Goal: Transaction & Acquisition: Purchase product/service

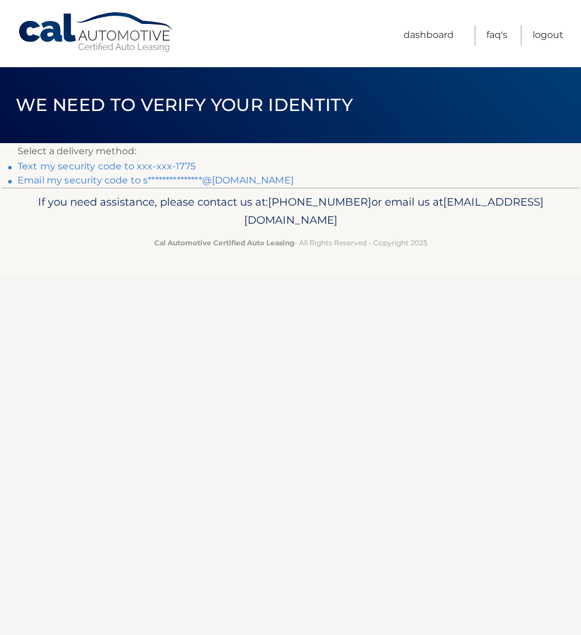
click at [137, 166] on link "Text my security code to xxx-xxx-1775" at bounding box center [107, 166] width 178 height 11
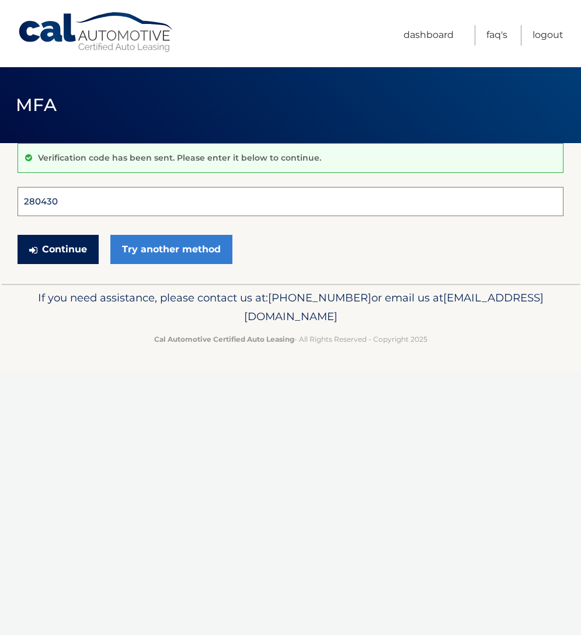
type input "280430"
click at [58, 249] on button "Continue" at bounding box center [58, 249] width 81 height 29
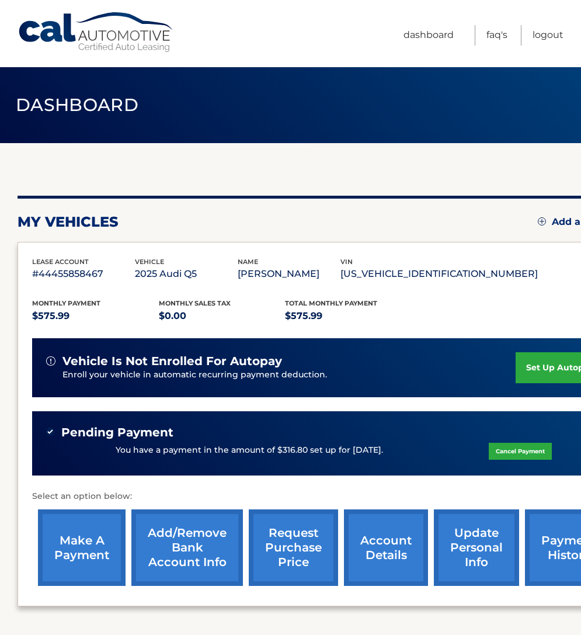
click at [517, 447] on link "Cancel Payment" at bounding box center [520, 450] width 63 height 17
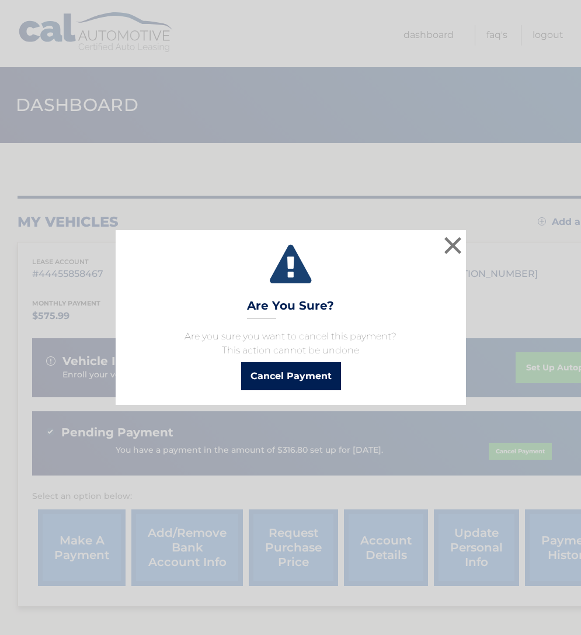
click at [322, 378] on button "Cancel Payment" at bounding box center [291, 376] width 100 height 28
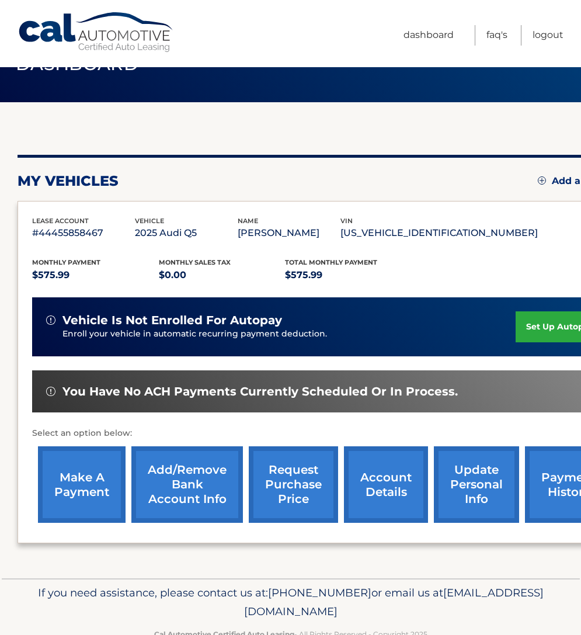
scroll to position [43, 0]
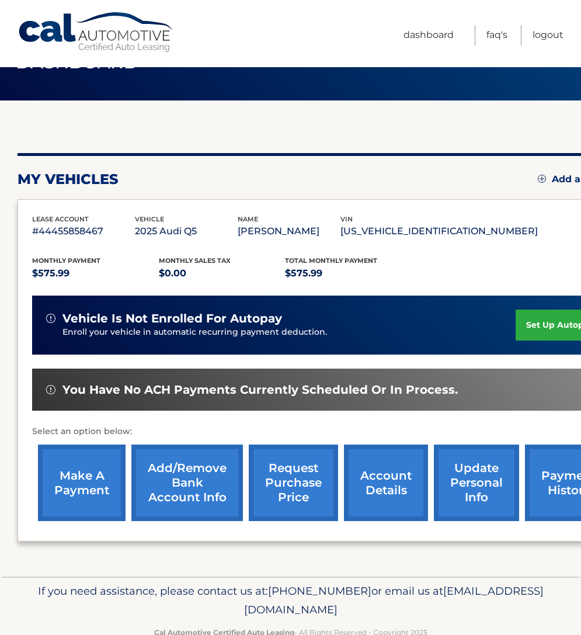
click at [536, 482] on link "payment history" at bounding box center [569, 482] width 88 height 76
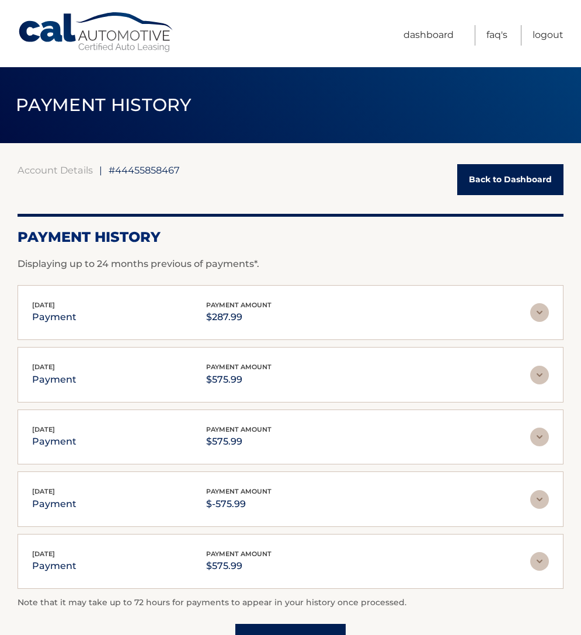
click at [513, 172] on link "Back to Dashboard" at bounding box center [510, 179] width 106 height 31
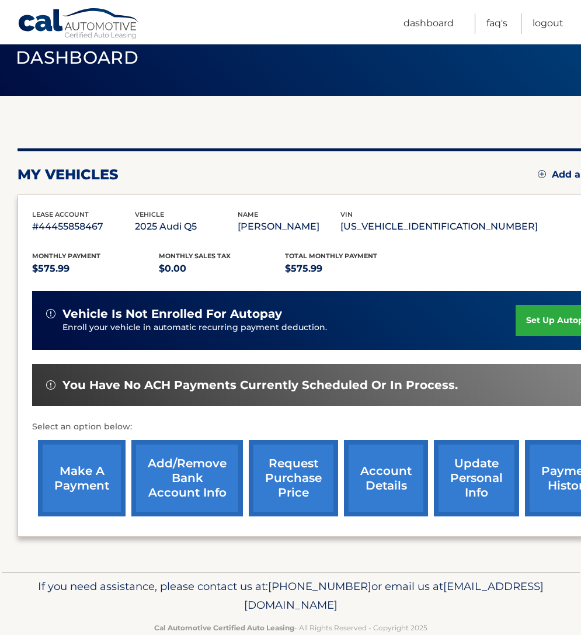
scroll to position [50, 0]
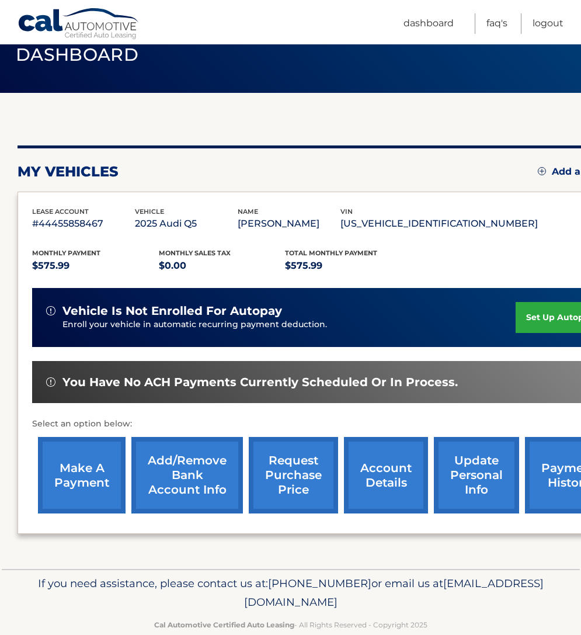
click at [94, 468] on link "make a payment" at bounding box center [82, 475] width 88 height 76
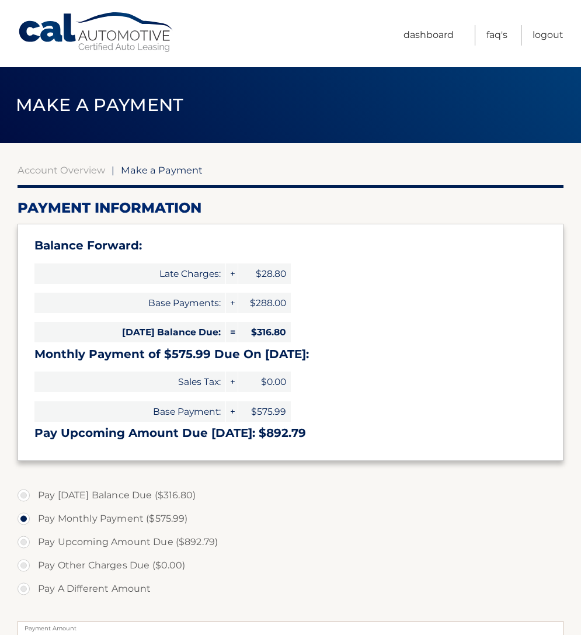
select select "MjMzNjg3OGQtYTExNS00NTlhLTkyOTEtMTFjZjMxNDI4ZmFj"
click at [127, 487] on label "Pay Today's Balance Due ($316.80)" at bounding box center [291, 494] width 546 height 23
click at [34, 487] on input "Pay Today's Balance Due ($316.80)" at bounding box center [28, 492] width 12 height 19
radio input "true"
type input "316.80"
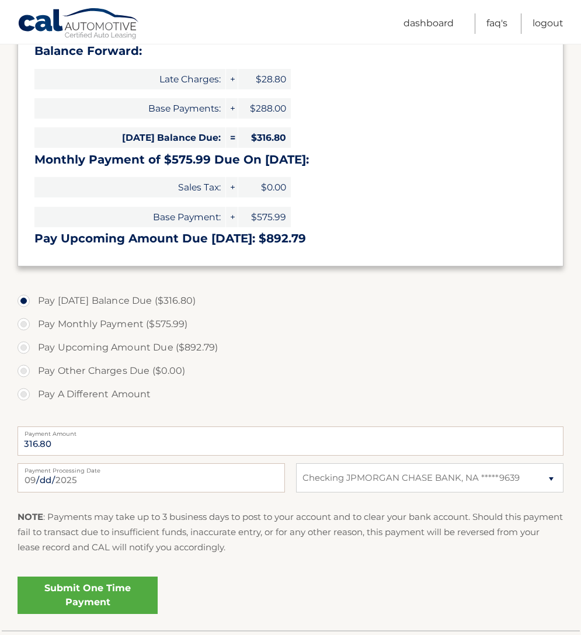
scroll to position [207, 0]
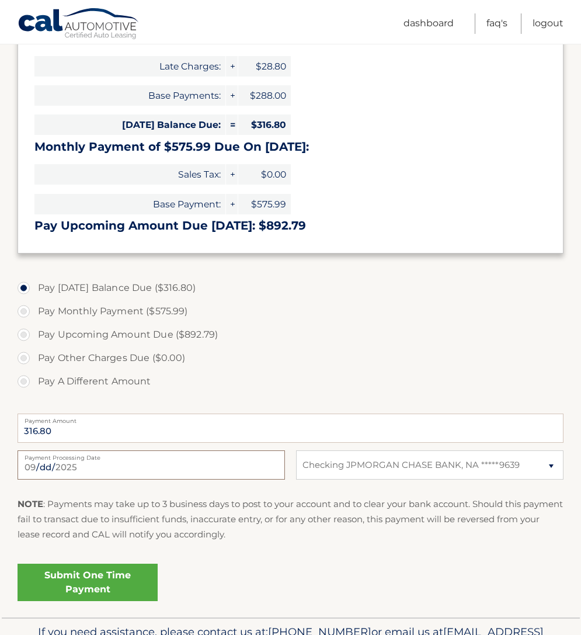
click at [140, 467] on input "2025-09-26" at bounding box center [151, 464] width 267 height 29
type input "2025-10-16"
click at [140, 431] on input "316.80" at bounding box center [291, 427] width 546 height 29
click at [66, 581] on link "Submit One Time Payment" at bounding box center [88, 581] width 140 height 37
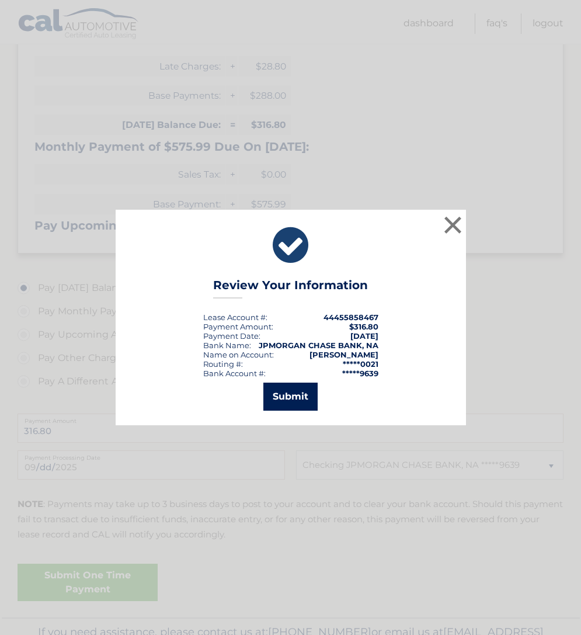
click at [294, 392] on button "Submit" at bounding box center [290, 396] width 54 height 28
